Goal: Book appointment/travel/reservation

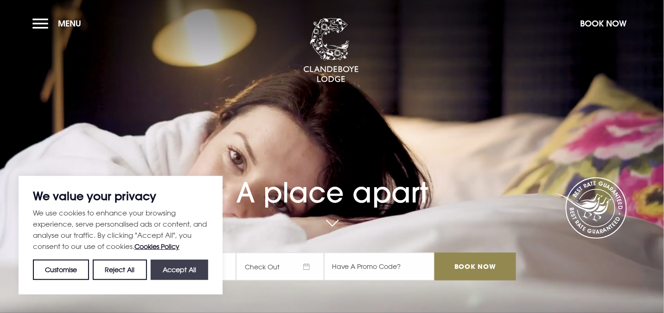
click at [178, 272] on button "Accept All" at bounding box center [180, 269] width 58 height 20
checkbox input "true"
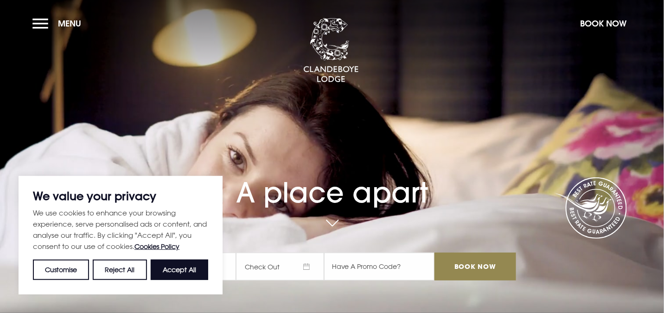
checkbox input "true"
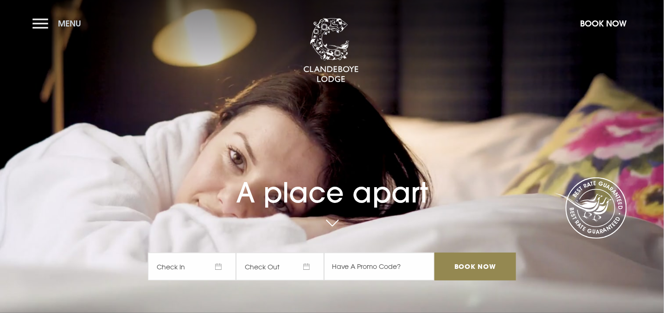
click at [46, 26] on button "Menu" at bounding box center [58, 23] width 53 height 20
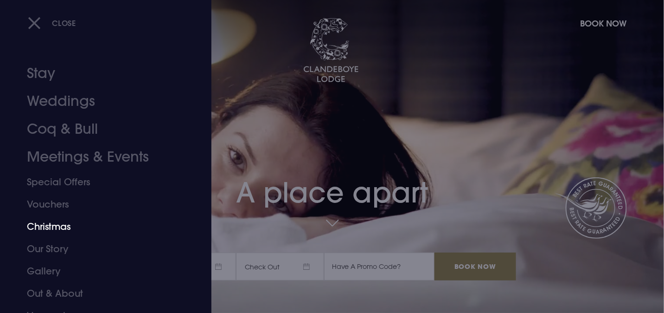
click at [51, 224] on link "Christmas" at bounding box center [100, 226] width 147 height 22
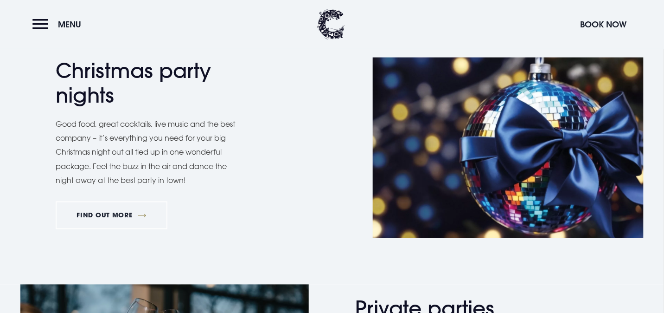
scroll to position [417, 0]
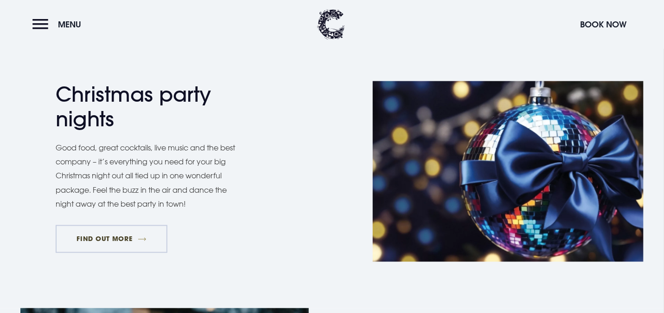
click at [124, 240] on link "FIND OUT MORE" at bounding box center [112, 239] width 112 height 28
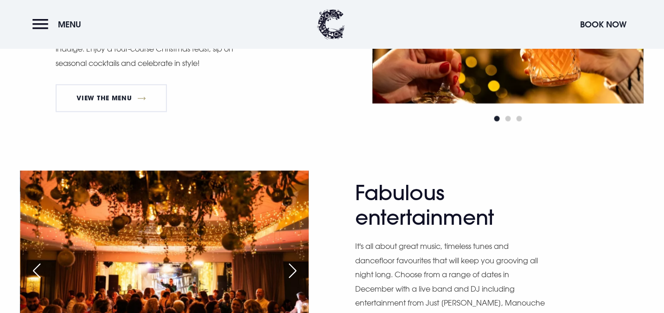
scroll to position [603, 0]
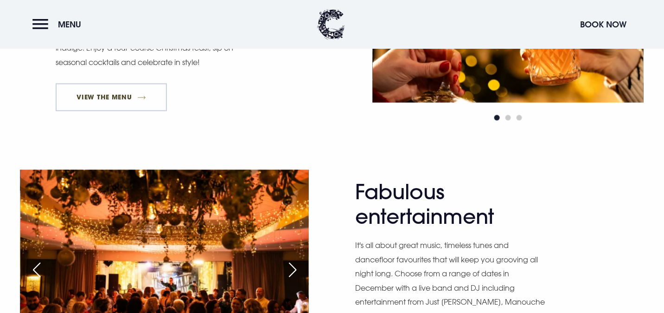
click at [113, 95] on link "View The Menu" at bounding box center [111, 97] width 111 height 28
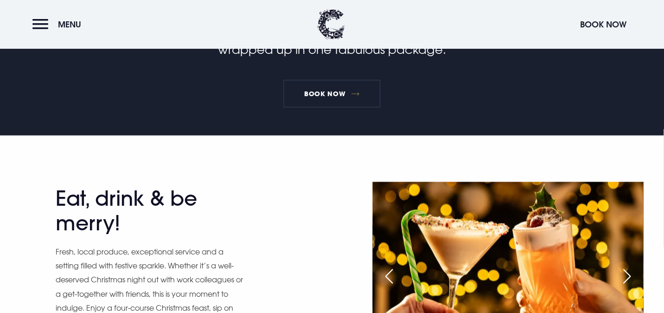
scroll to position [325, 0]
